Goal: Task Accomplishment & Management: Use online tool/utility

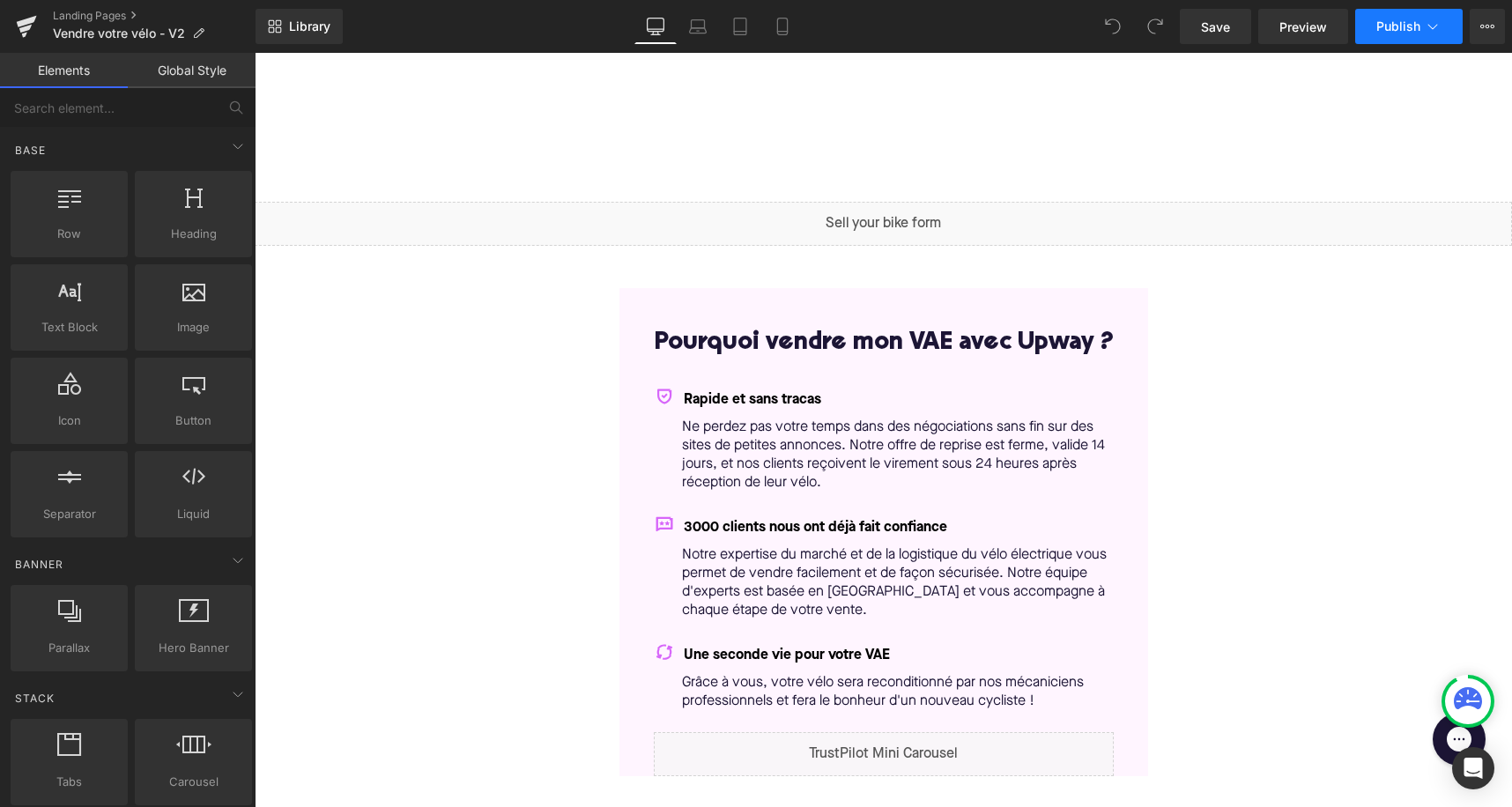
click at [1443, 32] on button "Publish" at bounding box center [1409, 26] width 107 height 36
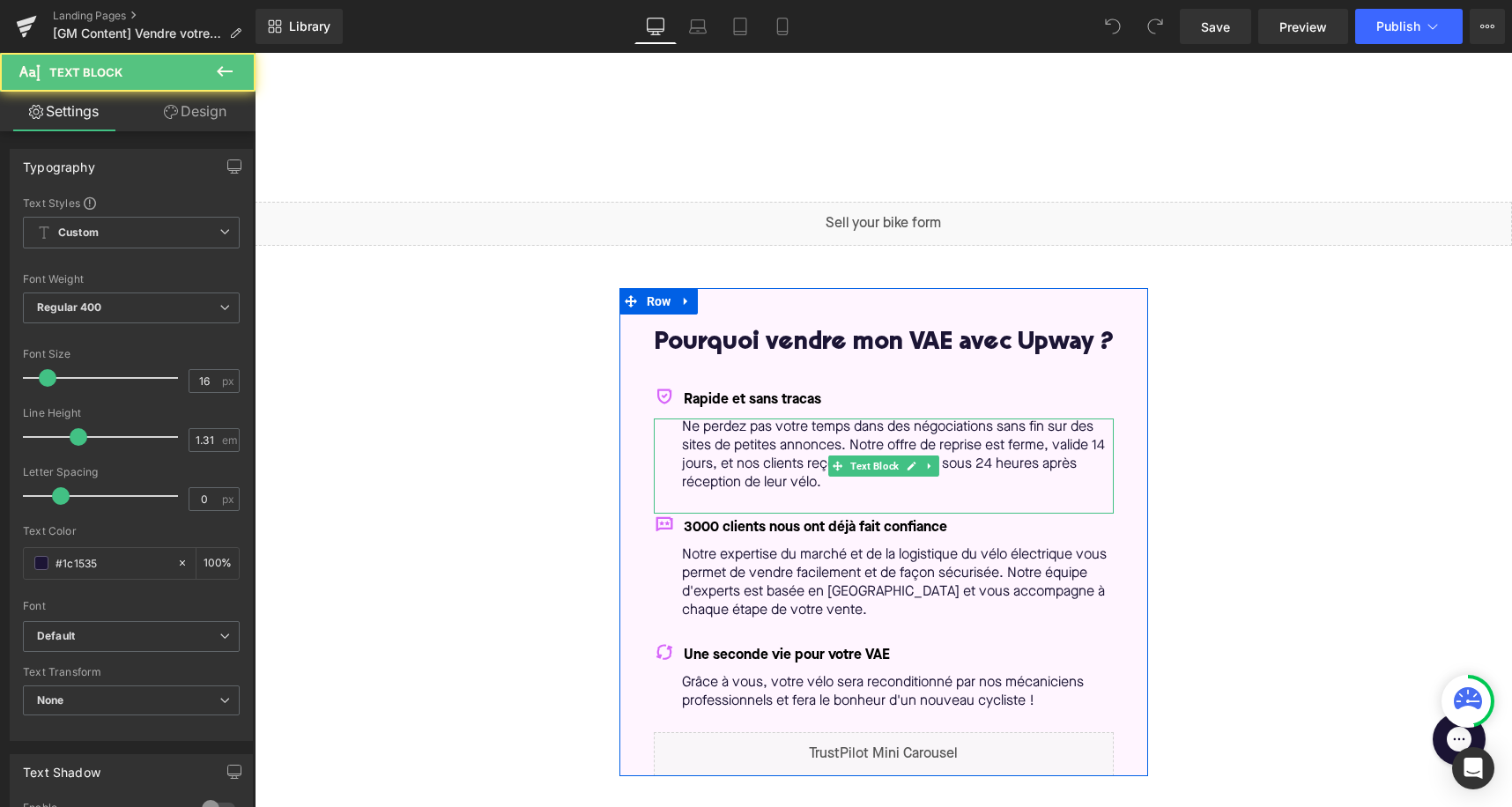
click at [773, 473] on p "Ne perdez pas votre temps dans des négociations sans fin sur des sites de petit…" at bounding box center [898, 455] width 432 height 74
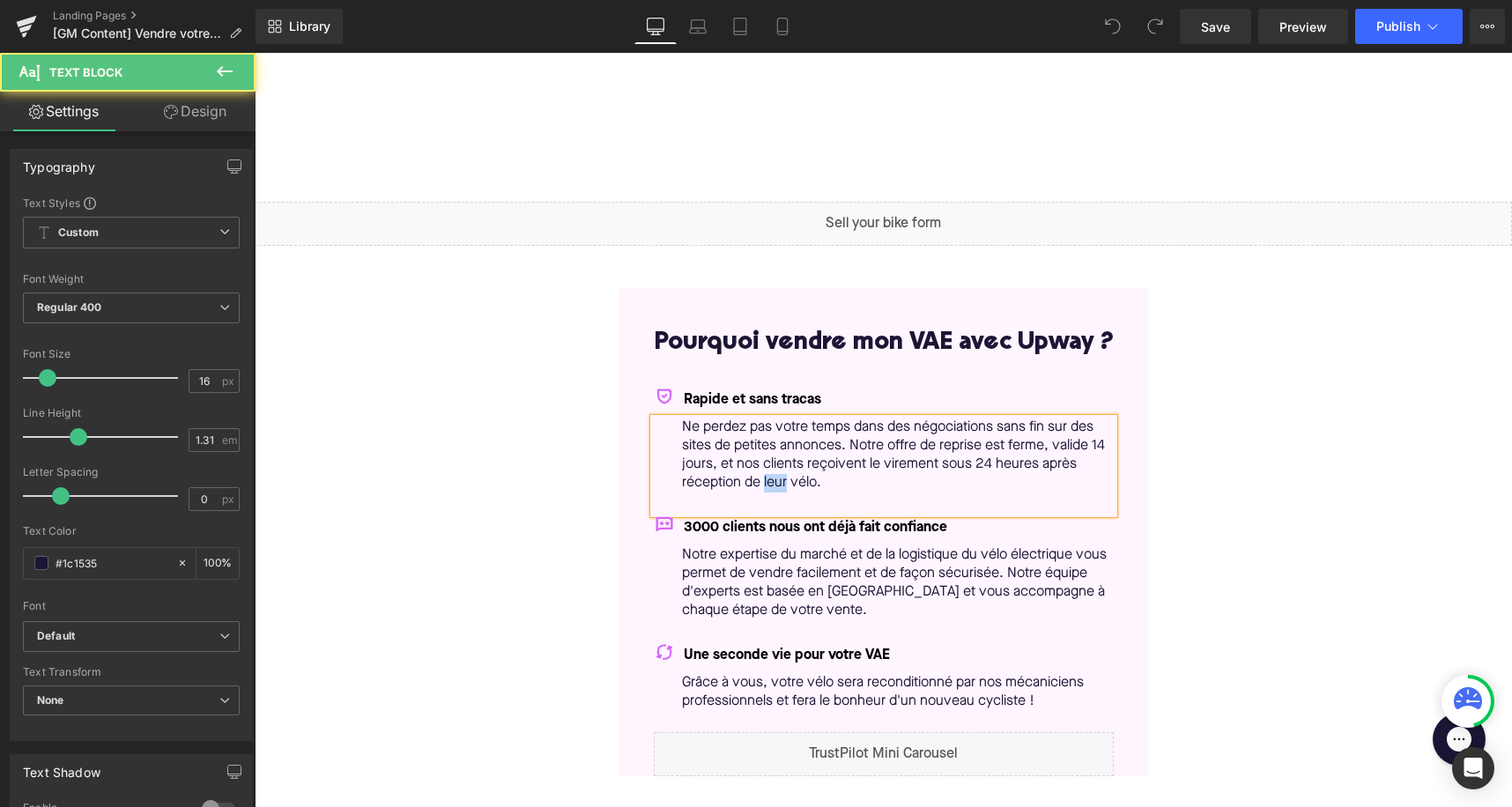
click at [773, 473] on p "Ne perdez pas votre temps dans des négociations sans fin sur des sites de petit…" at bounding box center [898, 455] width 432 height 74
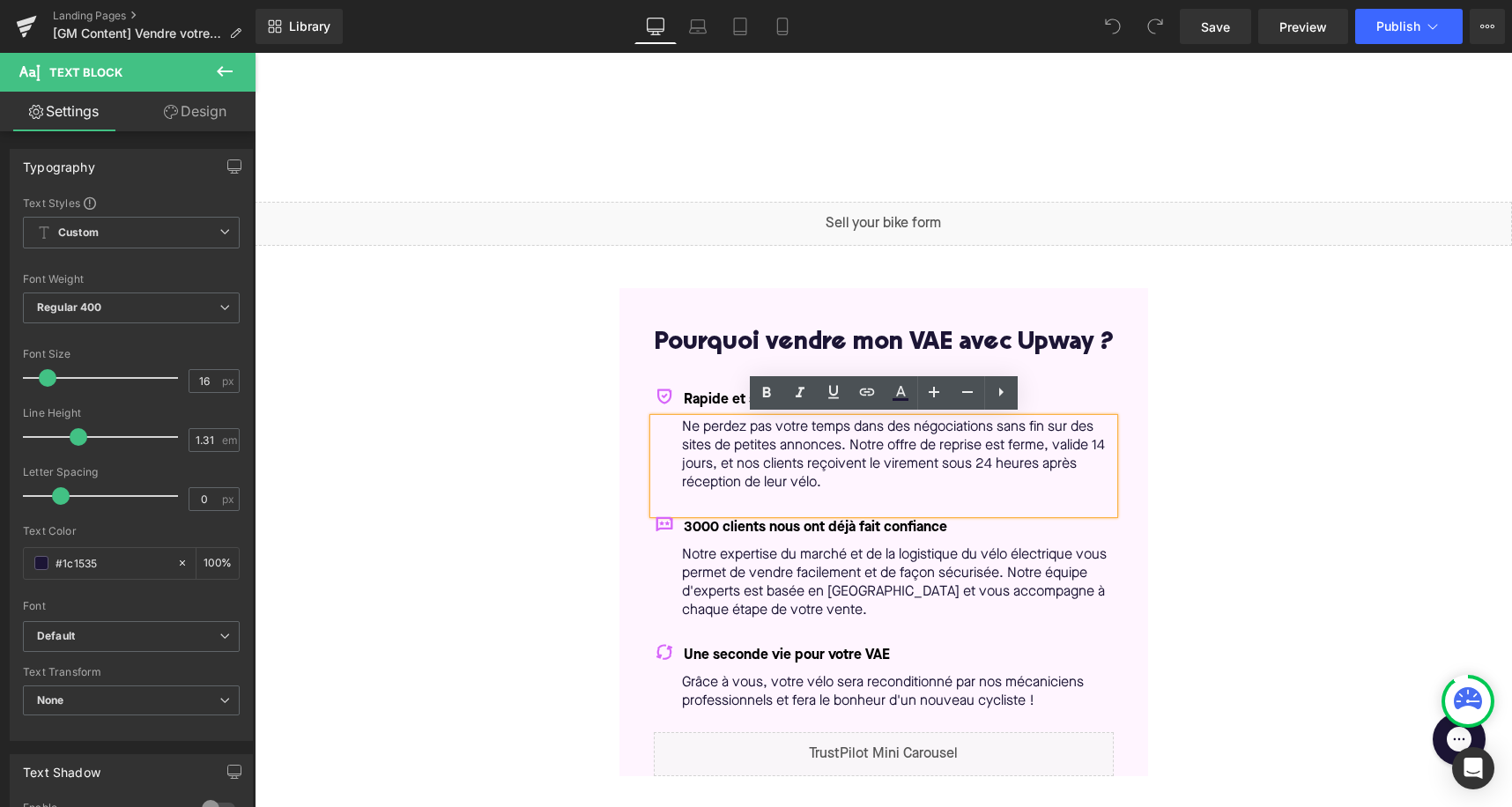
click at [859, 480] on p "Ne perdez pas votre temps dans des négociations sans fin sur des sites de petit…" at bounding box center [898, 455] width 432 height 74
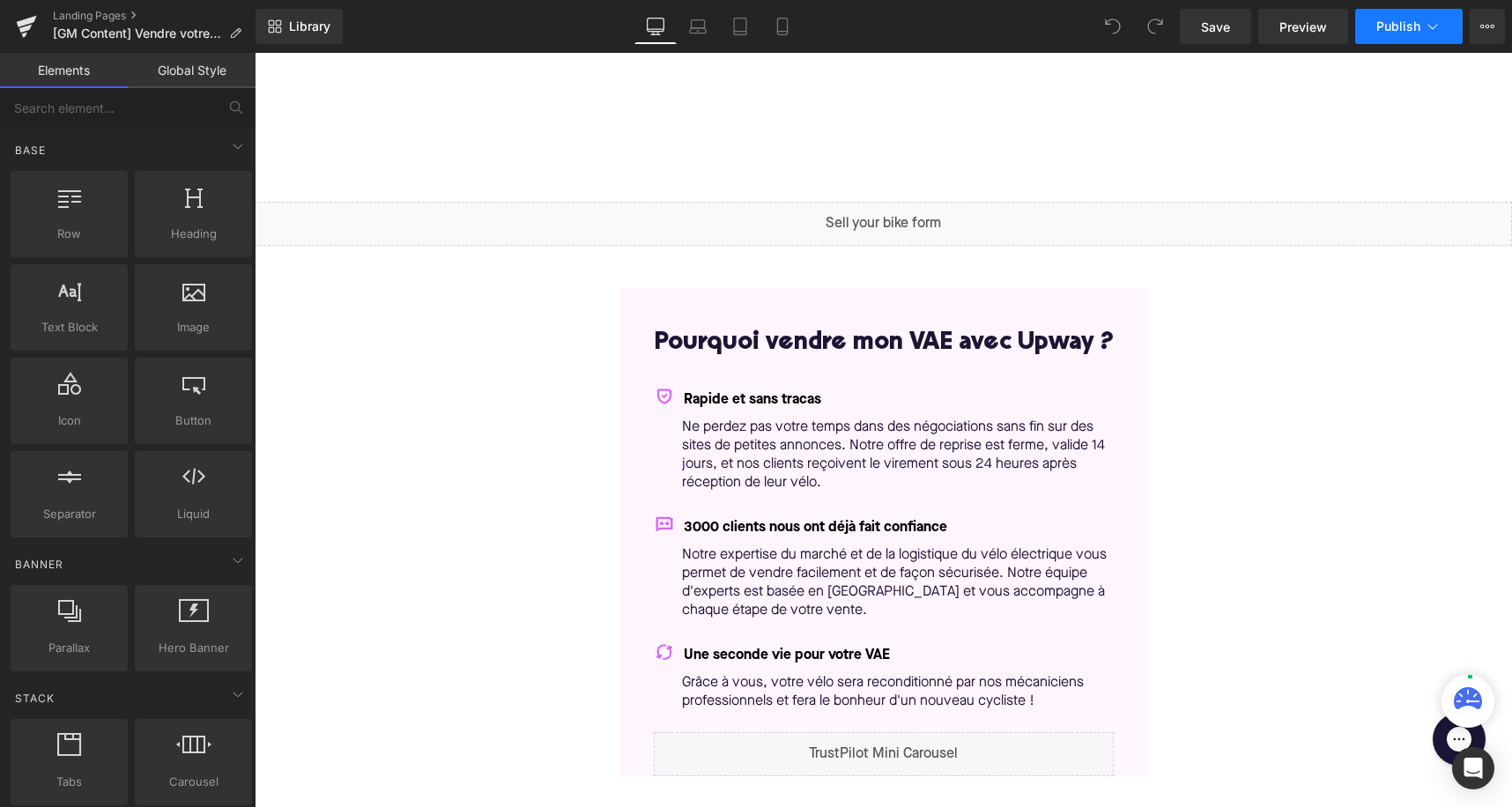
click at [1394, 21] on span "Publish" at bounding box center [1398, 26] width 44 height 14
